Goal: Information Seeking & Learning: Find specific fact

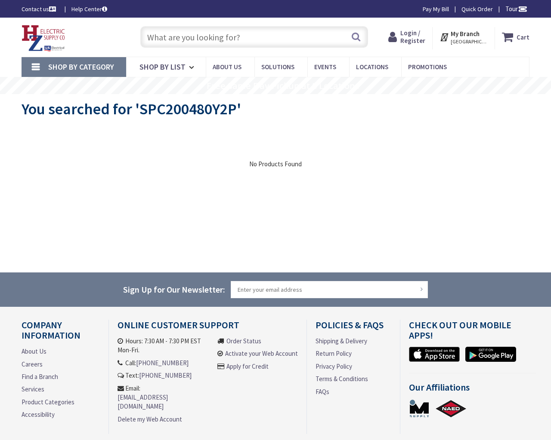
type input "S [GEOGRAPHIC_DATA], [GEOGRAPHIC_DATA]"
